Goal: Information Seeking & Learning: Check status

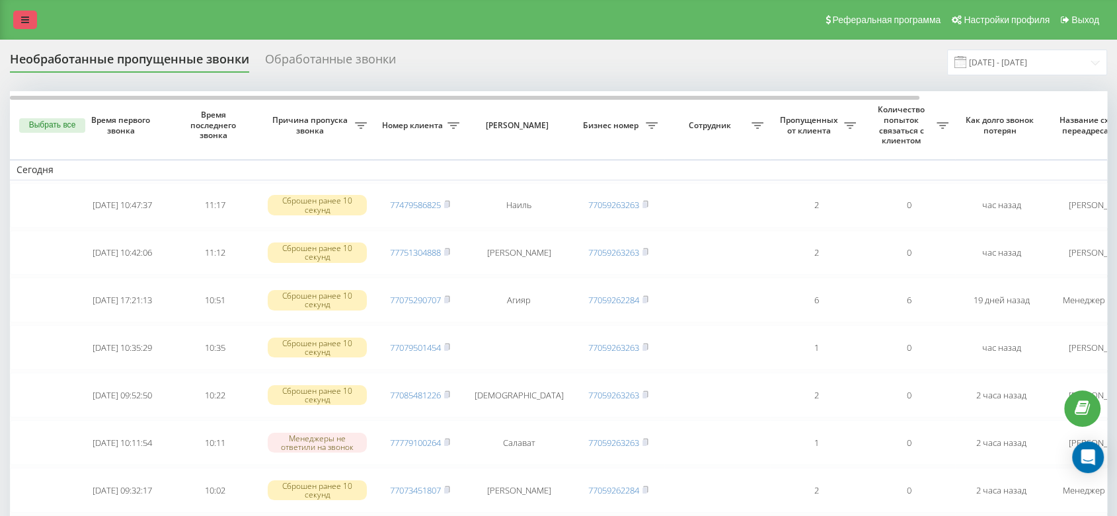
click at [16, 20] on link at bounding box center [25, 20] width 24 height 19
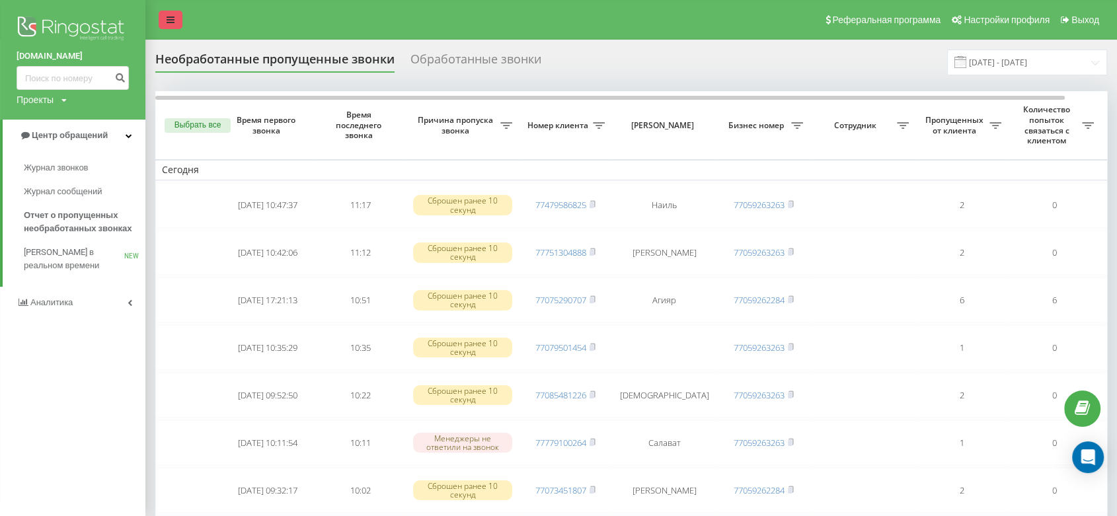
click at [176, 15] on link at bounding box center [171, 20] width 24 height 19
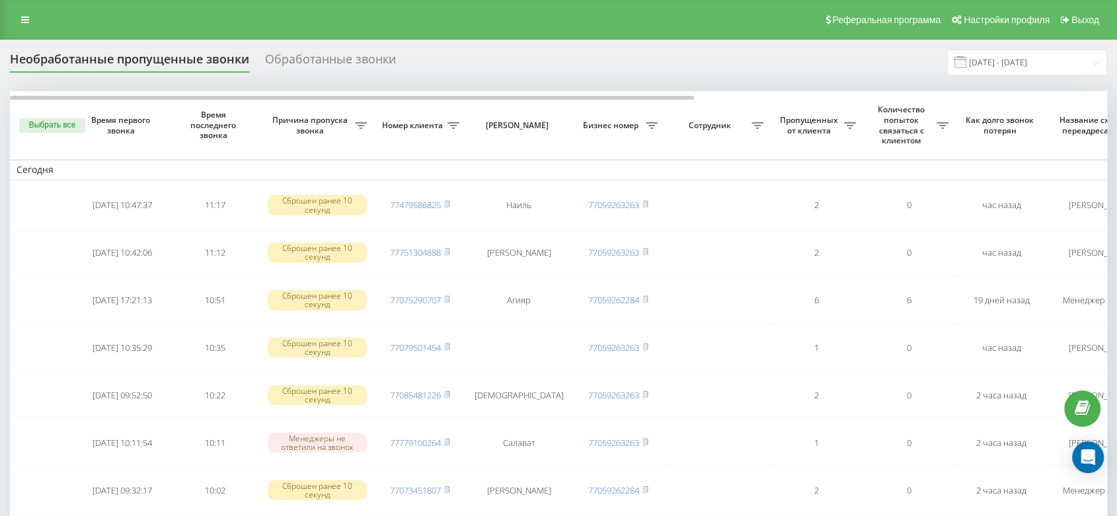
click at [8, 15] on div "Реферальная программа Настройки профиля Выход" at bounding box center [558, 20] width 1117 height 40
click at [16, 17] on link at bounding box center [25, 20] width 24 height 19
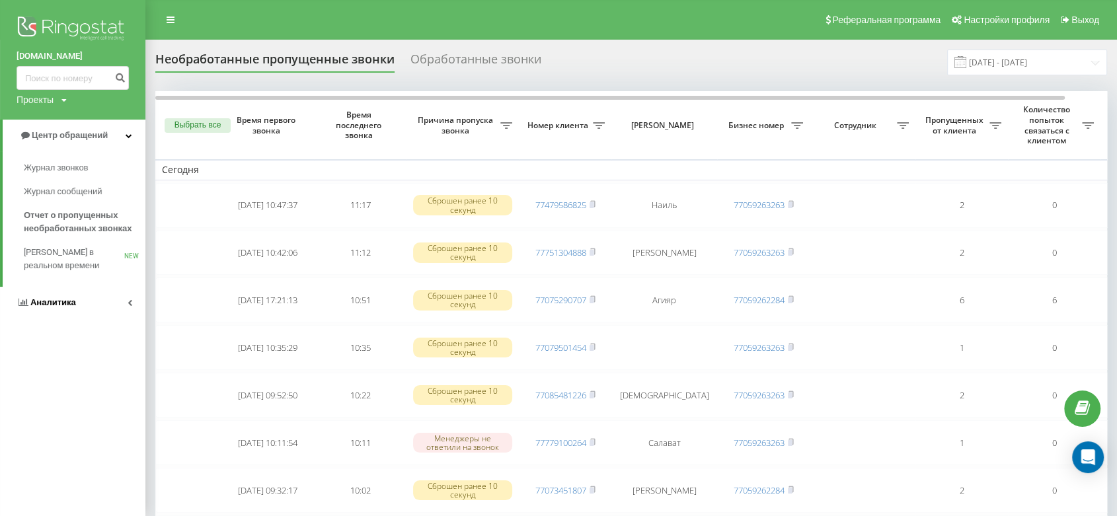
click at [98, 303] on link "Аналитика" at bounding box center [72, 303] width 145 height 32
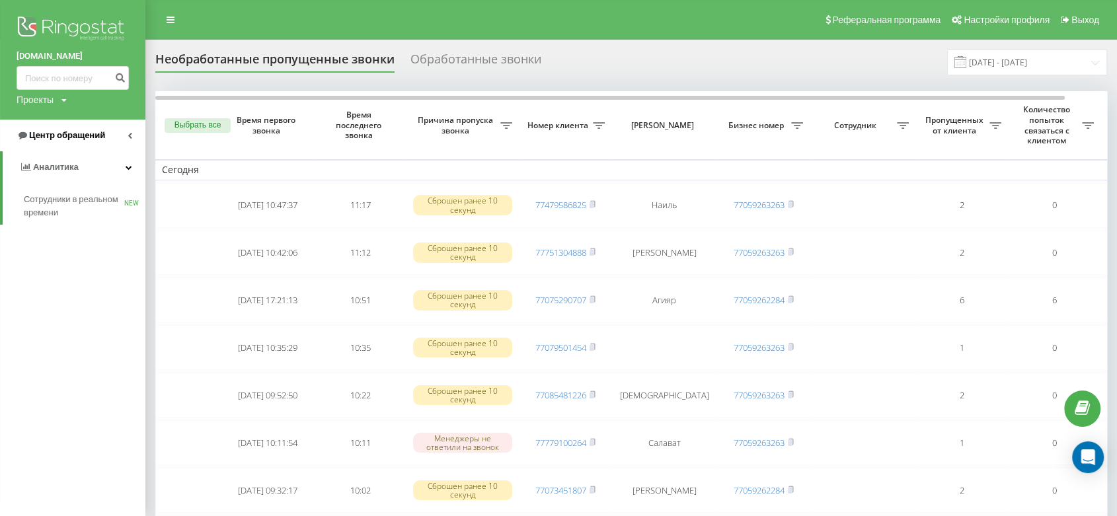
click at [69, 139] on span "Центр обращений" at bounding box center [67, 135] width 76 height 10
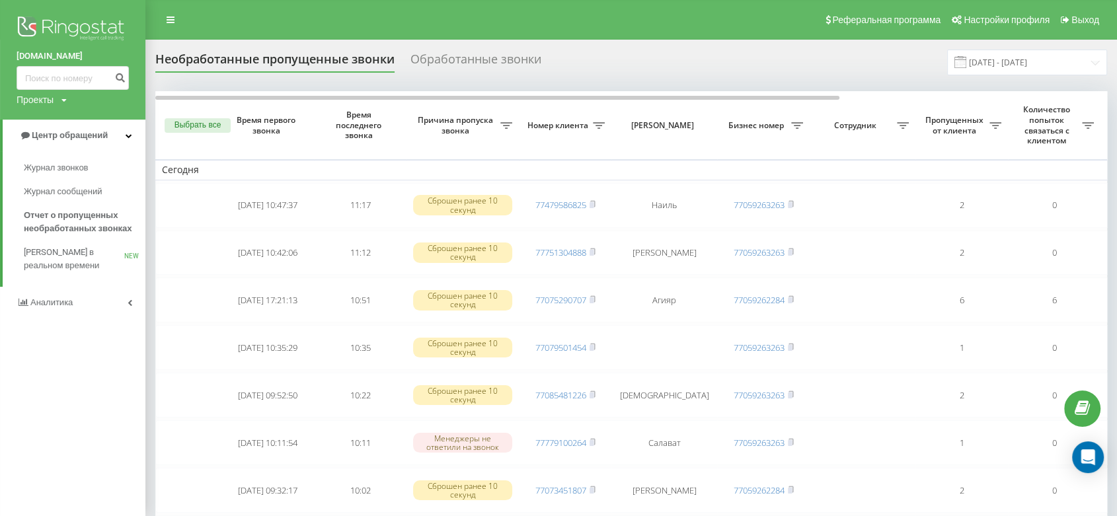
click at [830, 64] on div "Необработанные пропущенные звонки Обработанные звонки 01.08.2025 - 31.08.2025" at bounding box center [630, 63] width 951 height 26
click at [52, 301] on span "Аналитика" at bounding box center [53, 302] width 46 height 10
click at [73, 202] on span "Сотрудники в реальном времени" at bounding box center [74, 206] width 100 height 26
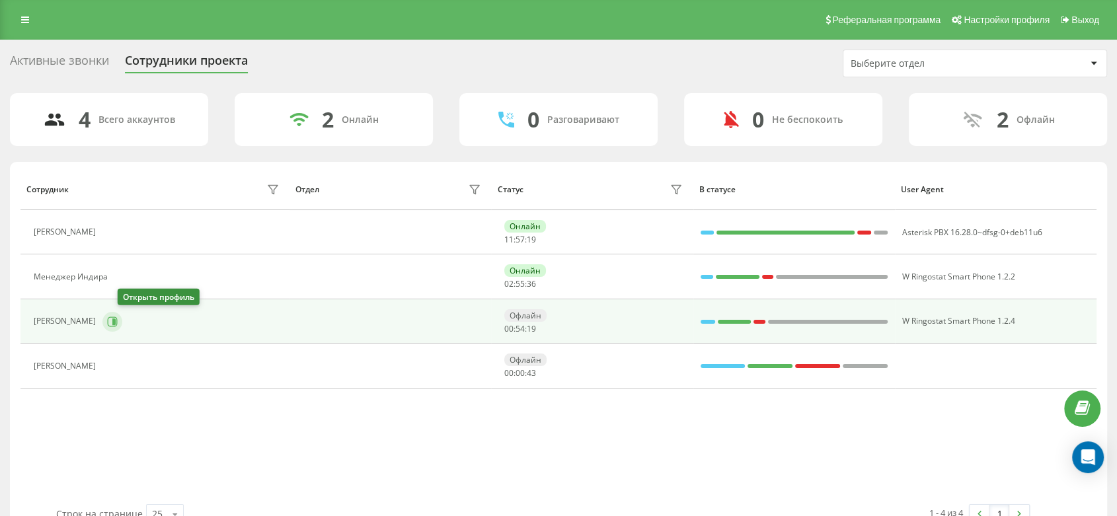
click at [118, 322] on icon at bounding box center [112, 321] width 11 height 11
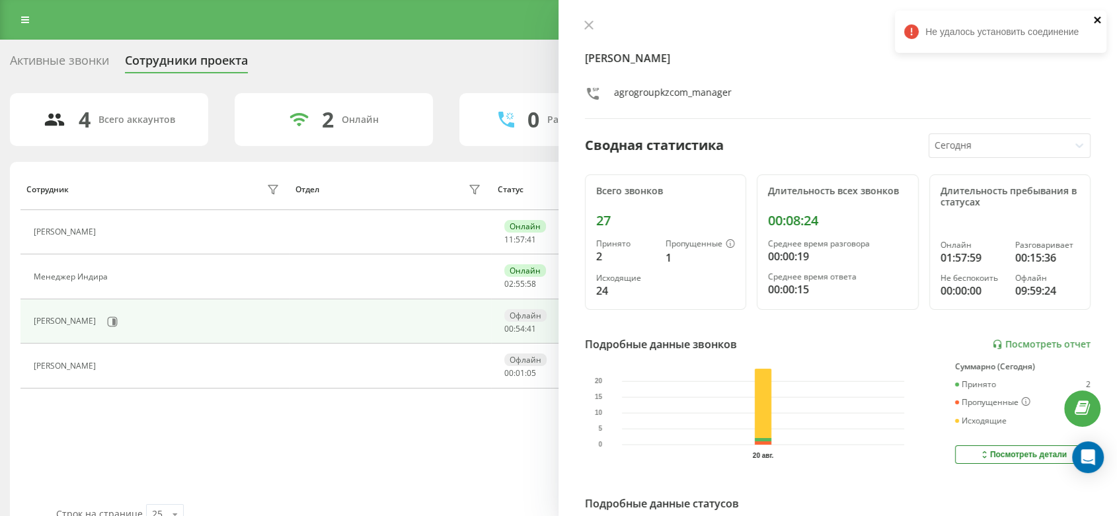
click at [1095, 17] on icon "close" at bounding box center [1097, 20] width 9 height 11
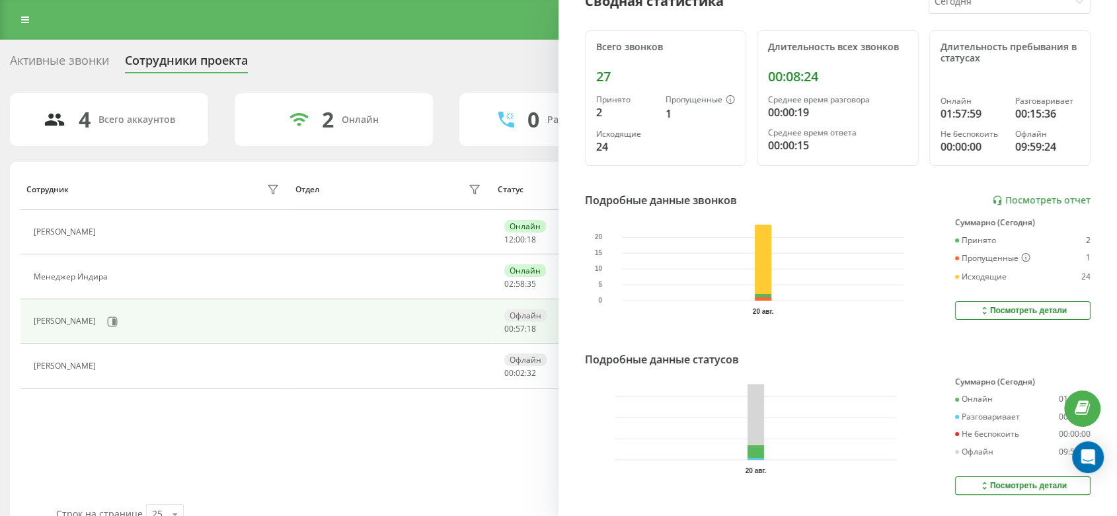
scroll to position [184, 0]
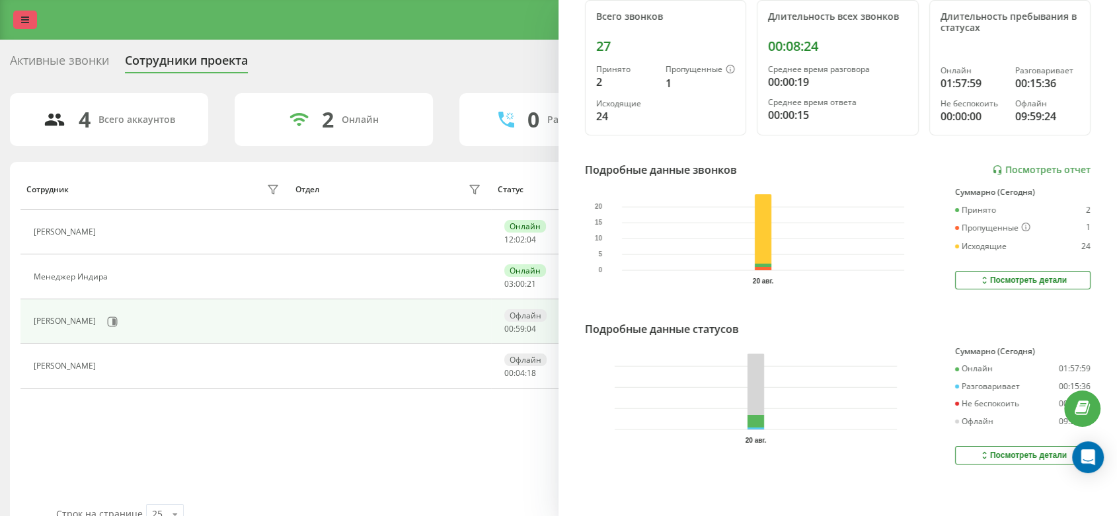
click at [34, 17] on link at bounding box center [25, 20] width 24 height 19
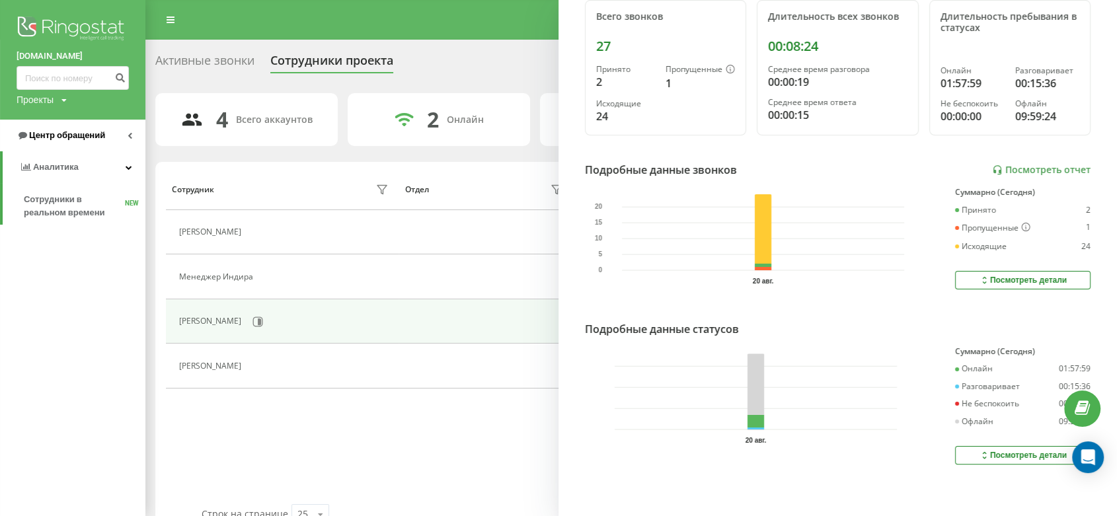
click at [74, 139] on span "Центр обращений" at bounding box center [67, 135] width 76 height 10
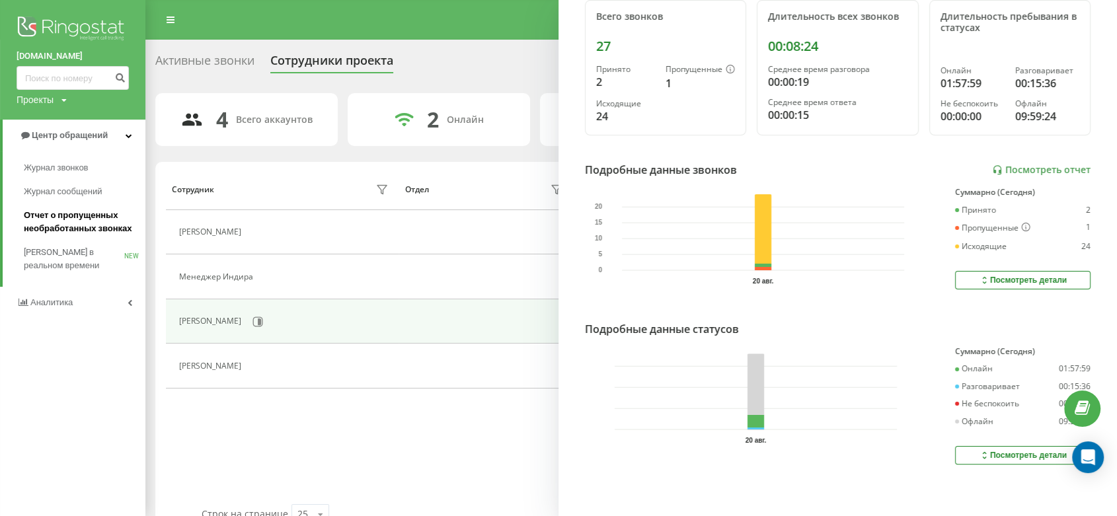
click at [85, 231] on span "Отчет о пропущенных необработанных звонках" at bounding box center [81, 222] width 115 height 26
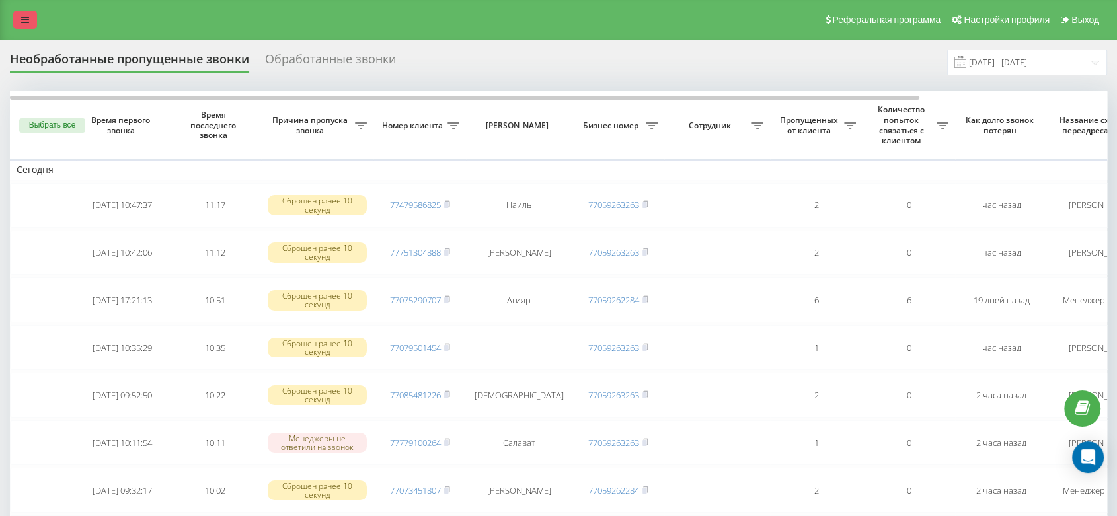
click at [19, 22] on link at bounding box center [25, 20] width 24 height 19
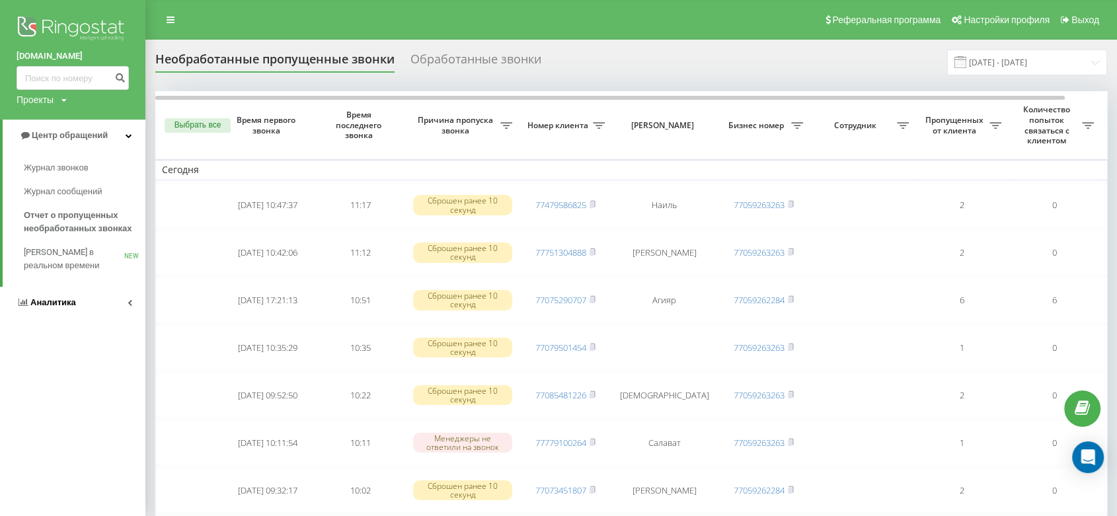
click at [58, 306] on span "Аналитика" at bounding box center [53, 302] width 46 height 10
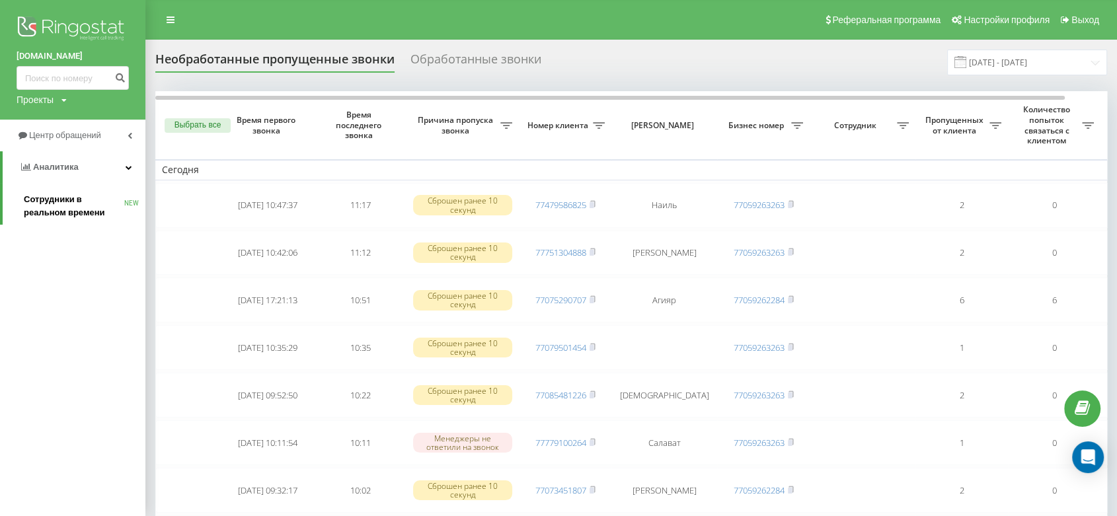
click at [76, 202] on span "Сотрудники в реальном времени" at bounding box center [74, 206] width 100 height 26
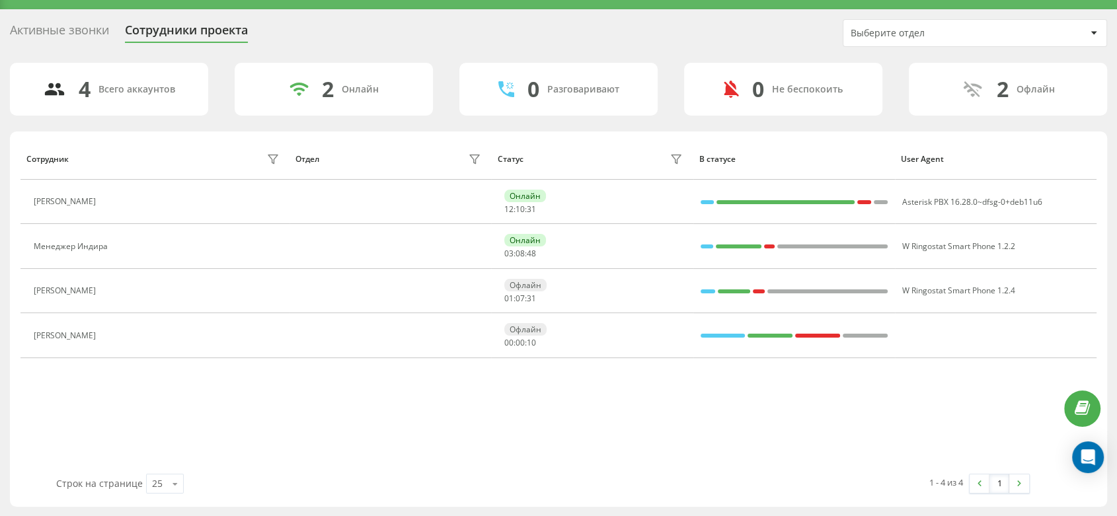
click at [371, 408] on div "Сотрудник Отдел Статус В статусе User Agent [PERSON_NAME] 12 : 10 : 31 Asterisk…" at bounding box center [558, 306] width 1076 height 336
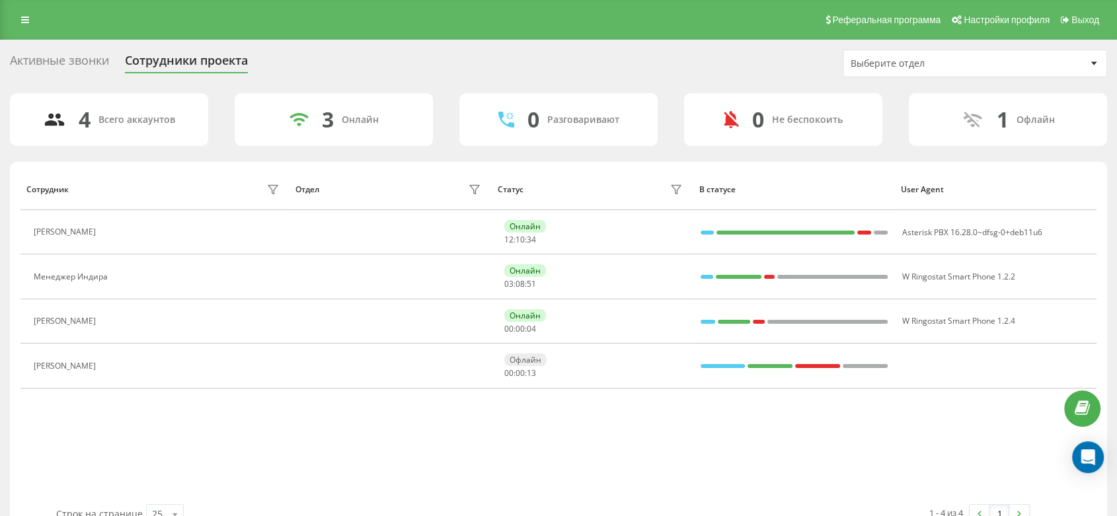
click at [349, 62] on div "Активные звонки Сотрудники проекта Выберите отдел" at bounding box center [558, 64] width 1097 height 28
click at [380, 447] on div "Сотрудник Отдел Статус В статусе User Agent [PERSON_NAME] 12 : 11 : 02 Asterisk…" at bounding box center [558, 336] width 1076 height 336
click at [599, 412] on div "Сотрудник Отдел Статус В статусе User Agent [PERSON_NAME] 12 : 11 : 05 Asterisk…" at bounding box center [558, 336] width 1076 height 336
click at [368, 65] on div "Активные звонки Сотрудники проекта Выберите отдел" at bounding box center [558, 64] width 1097 height 28
click at [26, 27] on link at bounding box center [25, 20] width 24 height 19
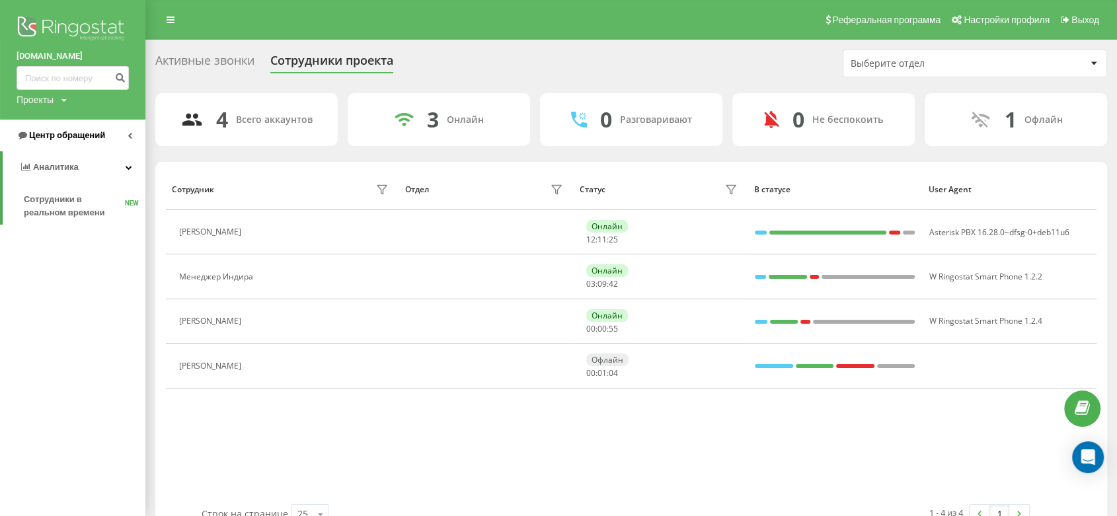
click at [90, 146] on link "Центр обращений" at bounding box center [72, 136] width 145 height 32
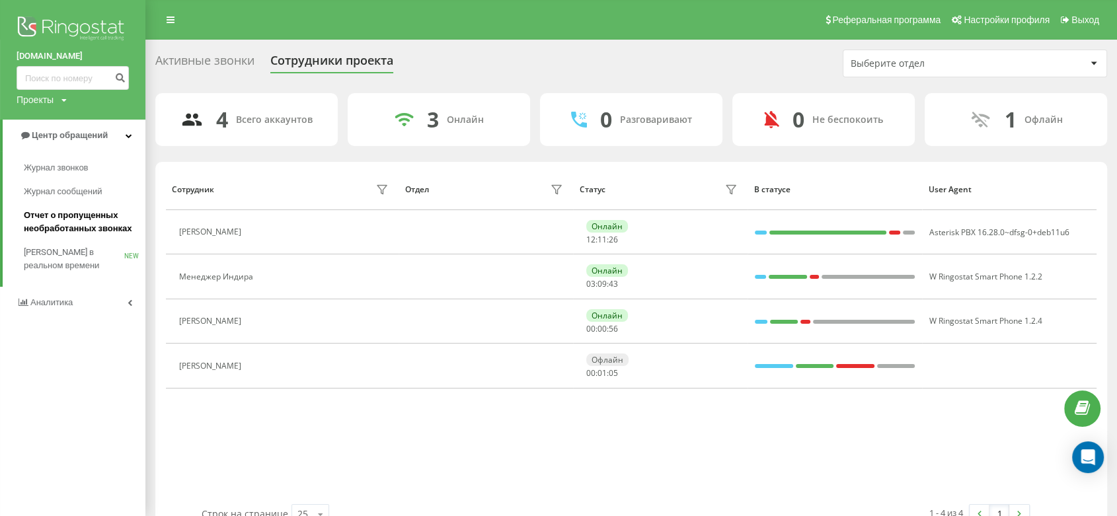
click at [96, 219] on span "Отчет о пропущенных необработанных звонках" at bounding box center [81, 222] width 115 height 26
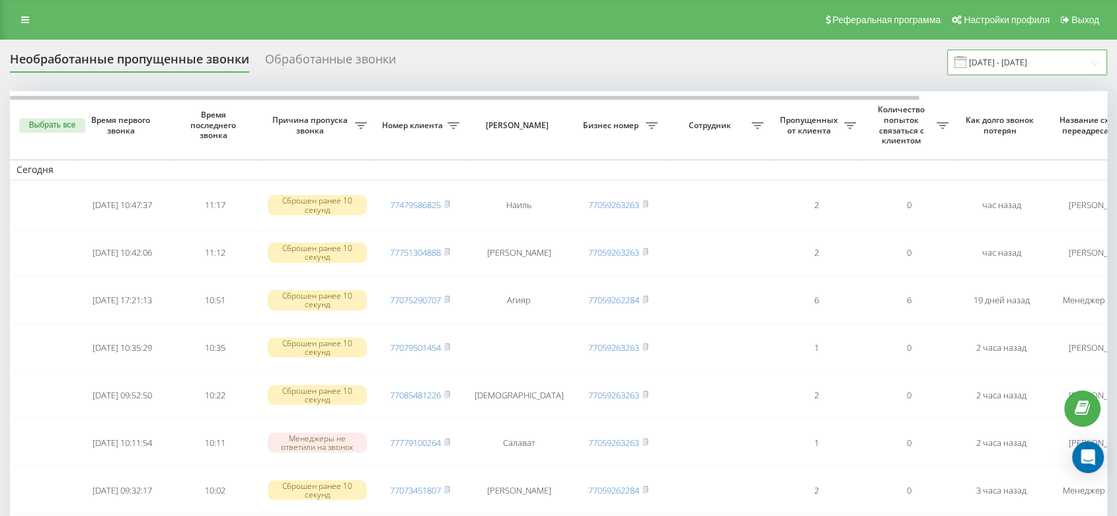
click at [999, 60] on input "20.07.2025 - 20.08.2025" at bounding box center [1027, 63] width 160 height 26
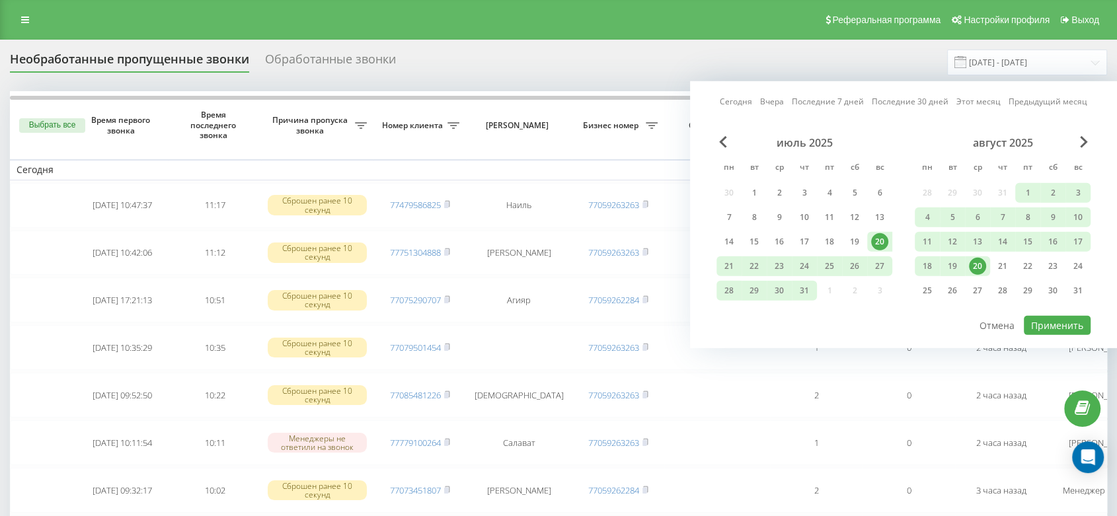
click at [979, 98] on link "Этот месяц" at bounding box center [978, 101] width 44 height 13
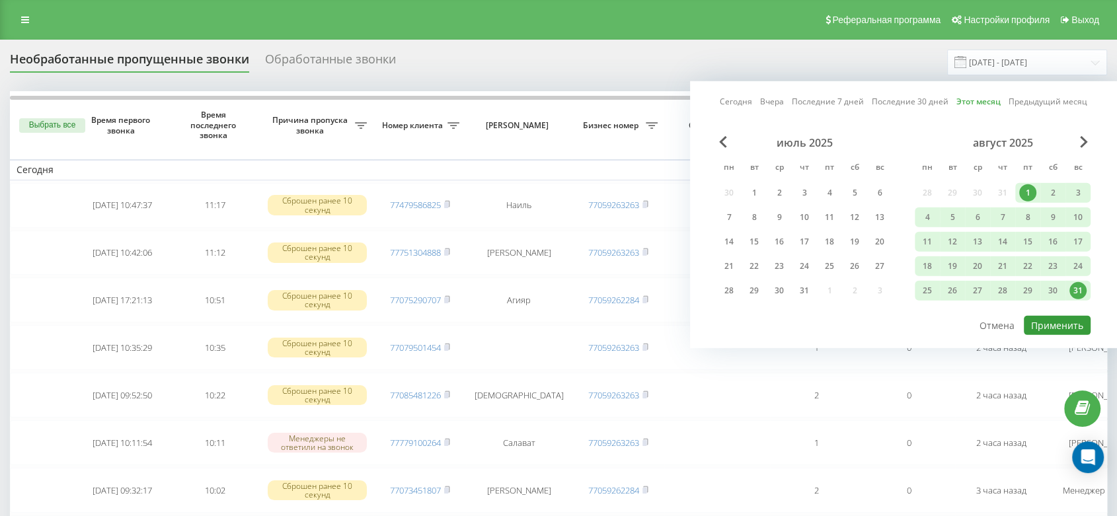
click at [1043, 318] on button "Применить" at bounding box center [1056, 325] width 67 height 19
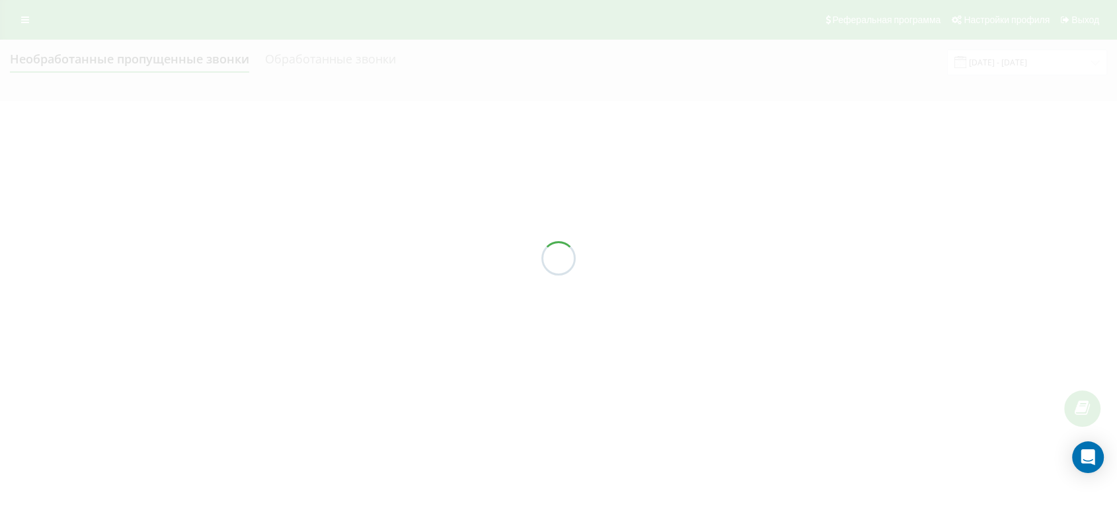
type input "01.08.2025 - 31.08.2025"
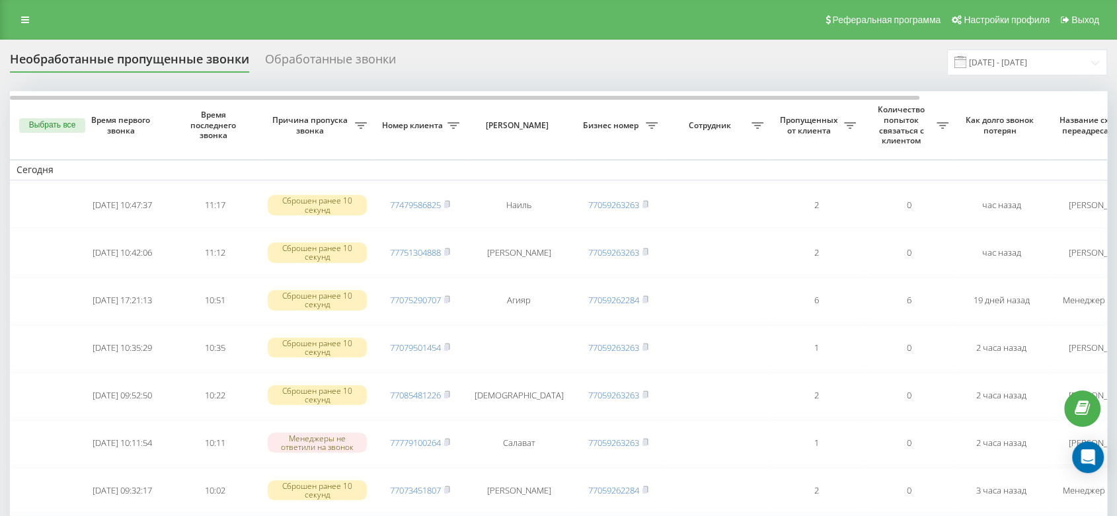
click at [527, 56] on div "Необработанные пропущенные звонки Обработанные звонки 01.08.2025 - 31.08.2025" at bounding box center [558, 63] width 1097 height 26
click at [26, 20] on icon at bounding box center [25, 19] width 8 height 9
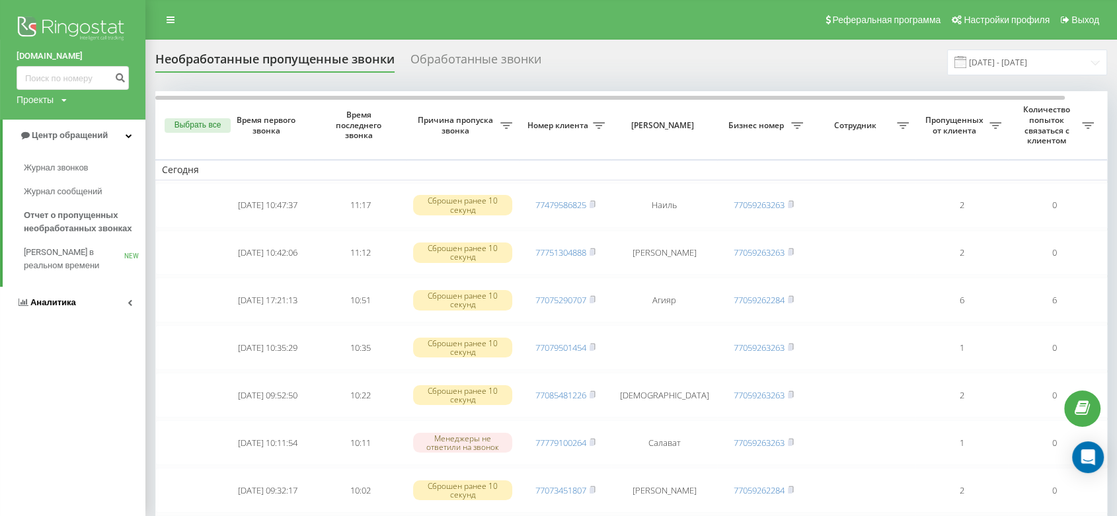
click at [77, 303] on link "Аналитика" at bounding box center [72, 303] width 145 height 32
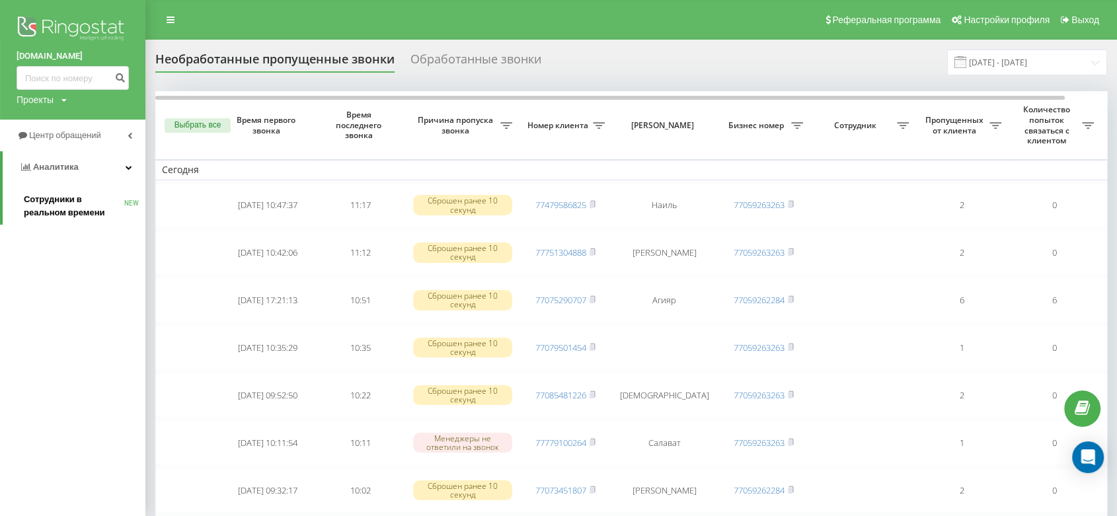
click at [54, 214] on span "Сотрудники в реальном времени" at bounding box center [74, 206] width 100 height 26
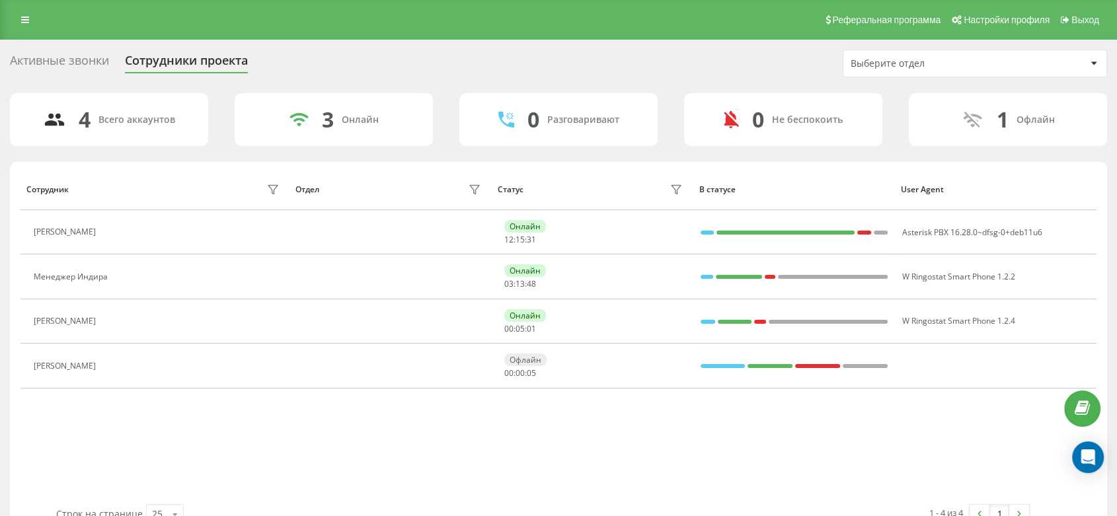
click at [607, 432] on div "Сотрудник Отдел Статус В статусе User Agent [PERSON_NAME] 12 : 15 : 31 Asterisk…" at bounding box center [558, 336] width 1076 height 336
click at [692, 433] on div "Сотрудник Отдел Статус В статусе User Agent [PERSON_NAME] 12 : 15 : 36 Asterisk…" at bounding box center [558, 336] width 1076 height 336
click at [116, 321] on icon at bounding box center [110, 321] width 11 height 11
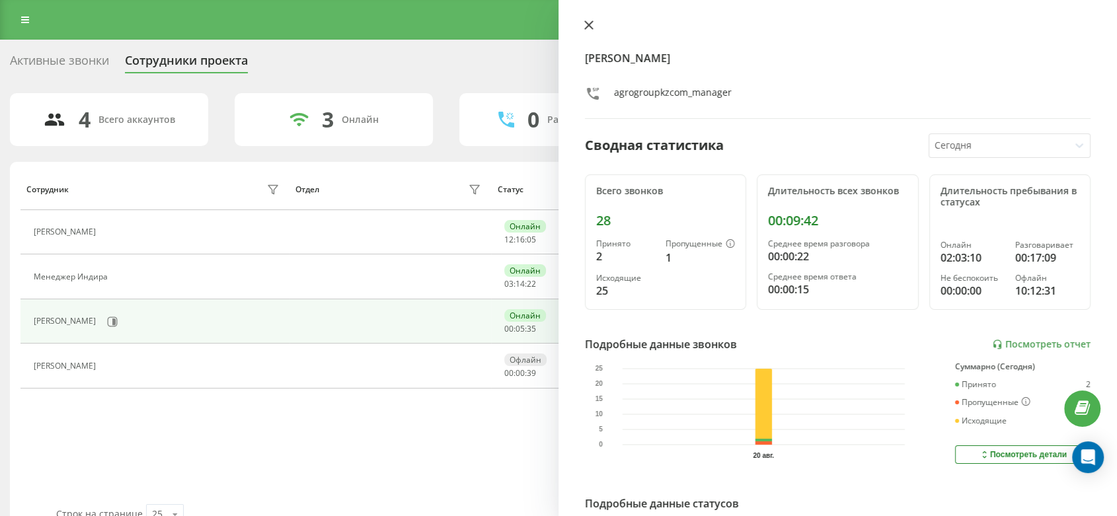
click at [586, 21] on icon at bounding box center [588, 24] width 9 height 9
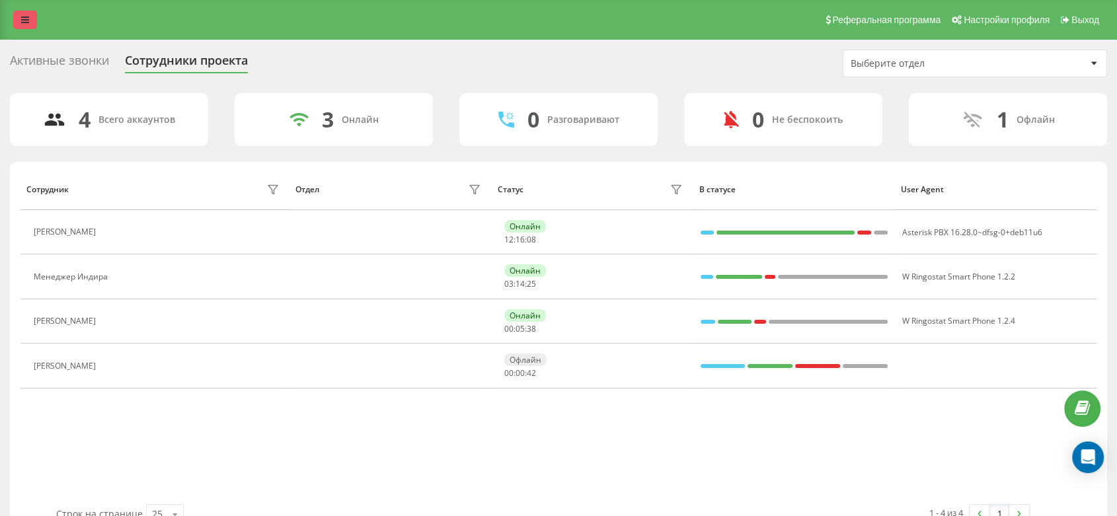
click at [25, 14] on link at bounding box center [25, 20] width 24 height 19
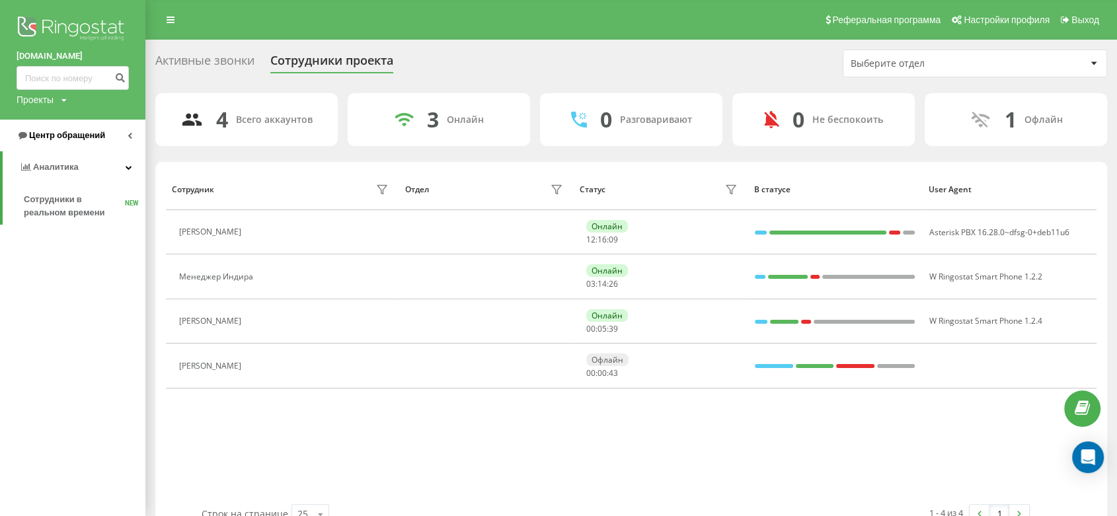
click at [83, 130] on span "Центр обращений" at bounding box center [61, 135] width 89 height 13
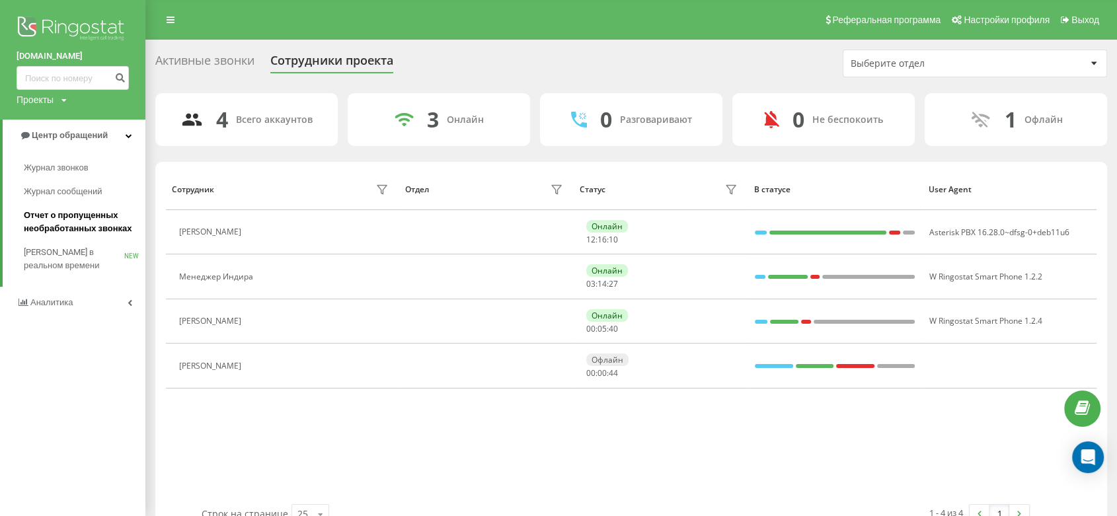
click at [100, 221] on span "Отчет о пропущенных необработанных звонках" at bounding box center [81, 222] width 115 height 26
